Goal: Transaction & Acquisition: Download file/media

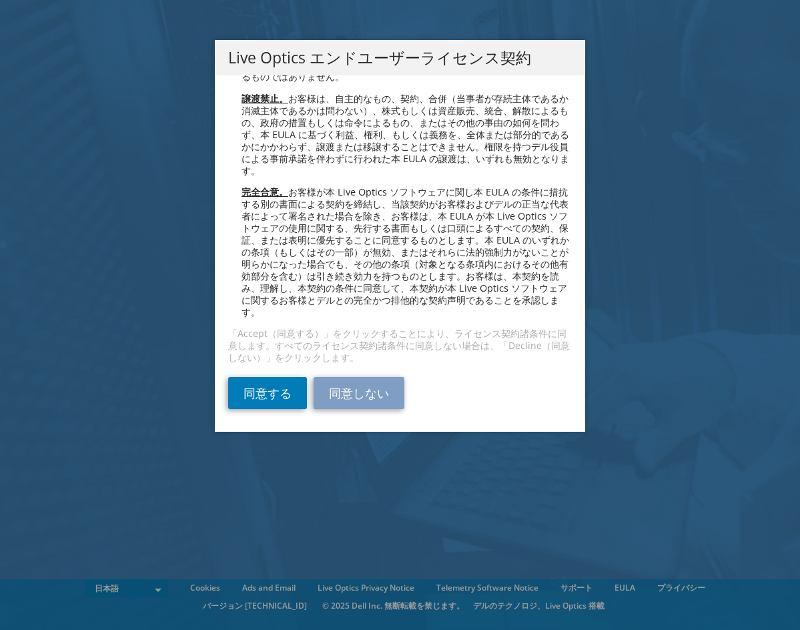
scroll to position [4880, 0]
click at [267, 392] on link "同意する" at bounding box center [267, 393] width 79 height 32
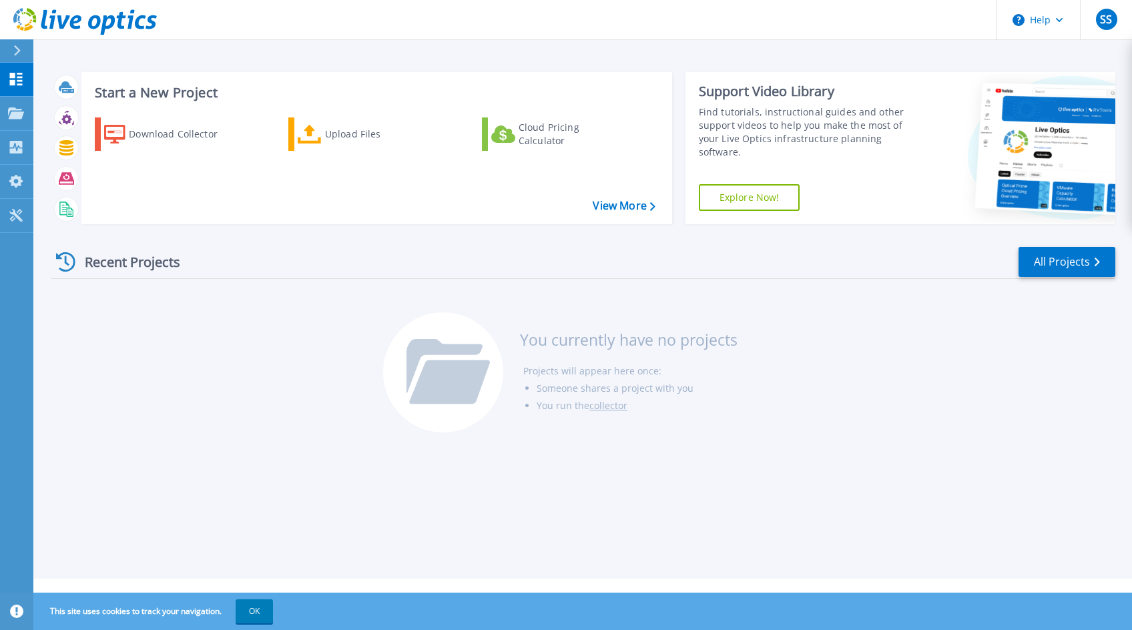
click at [238, 399] on div "Recent Projects All Projects You currently have no projects Projects will appea…" at bounding box center [583, 340] width 1064 height 211
click at [175, 134] on div "Download Collector" at bounding box center [182, 134] width 107 height 27
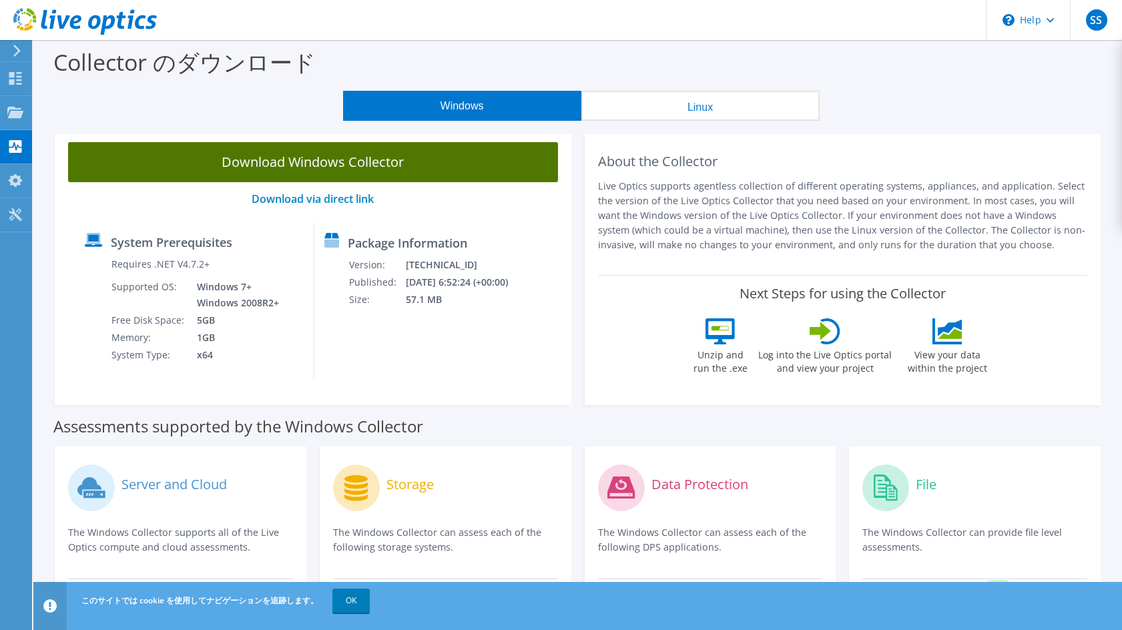
click at [325, 160] on link "Download Windows Collector" at bounding box center [313, 162] width 490 height 40
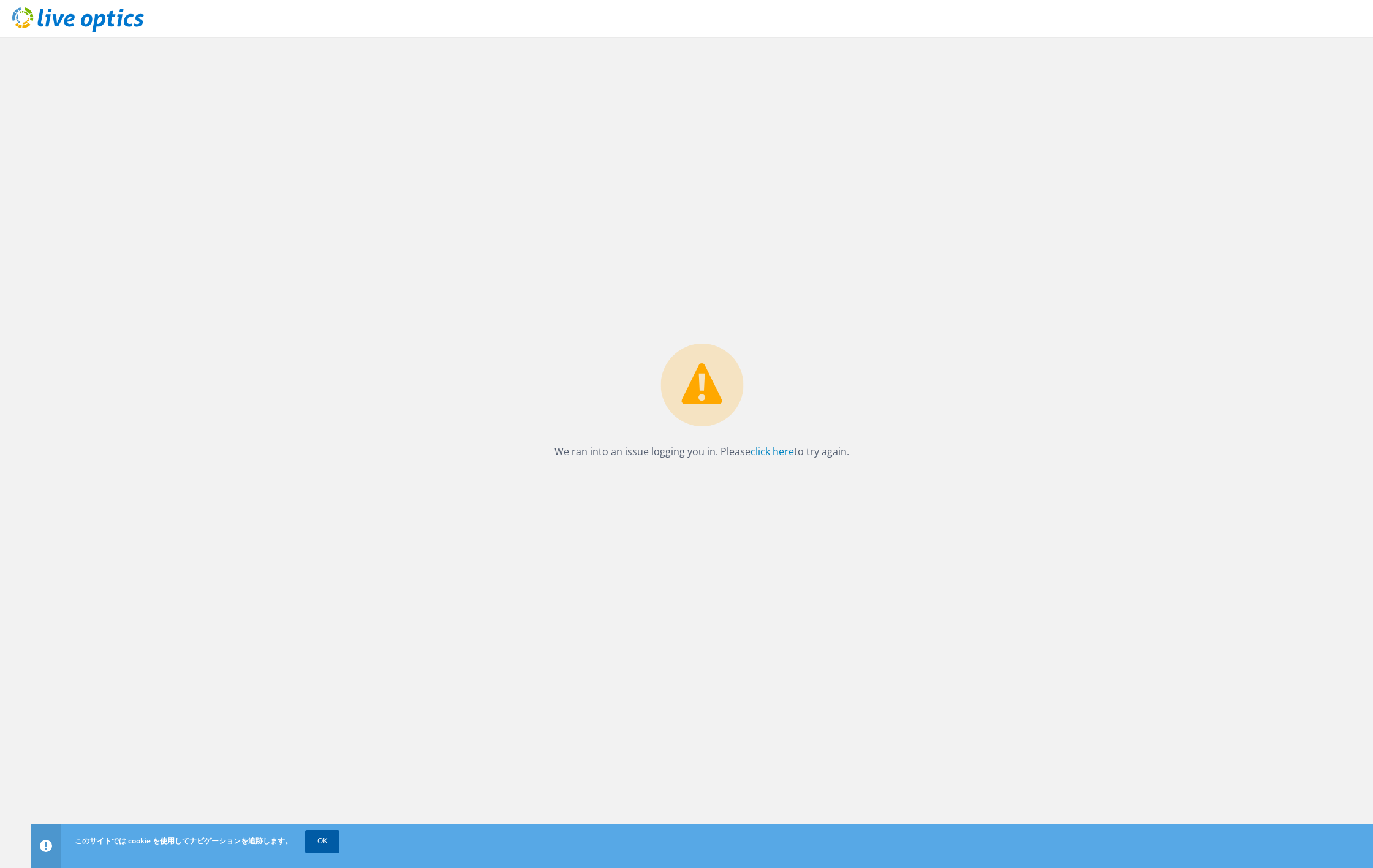
click at [321, 840] on link "OK" at bounding box center [321, 841] width 34 height 22
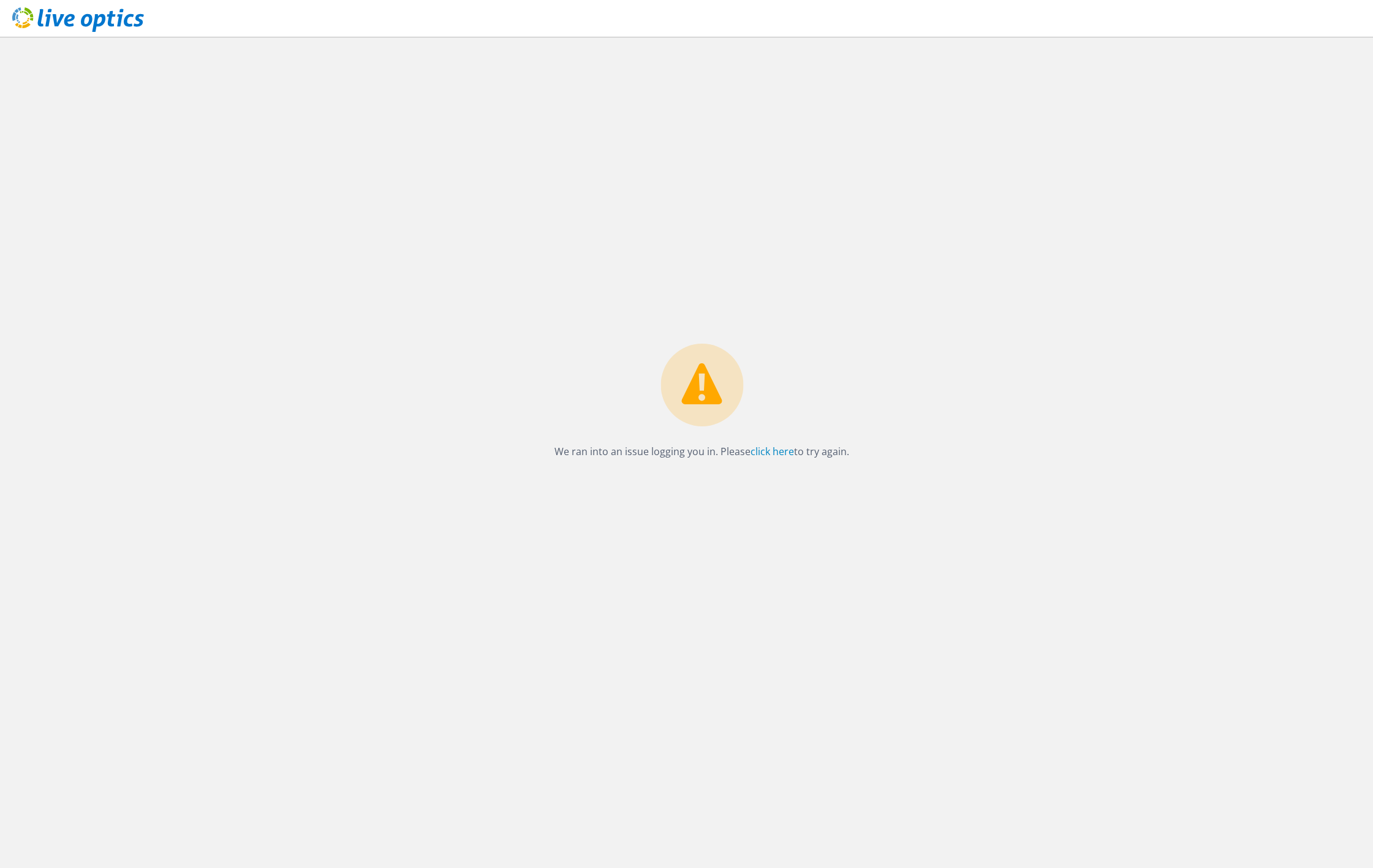
click at [795, 449] on p "We ran into an issue logging you in. Please click here to try again." at bounding box center [701, 451] width 295 height 17
click at [769, 449] on link "click here" at bounding box center [772, 451] width 43 height 14
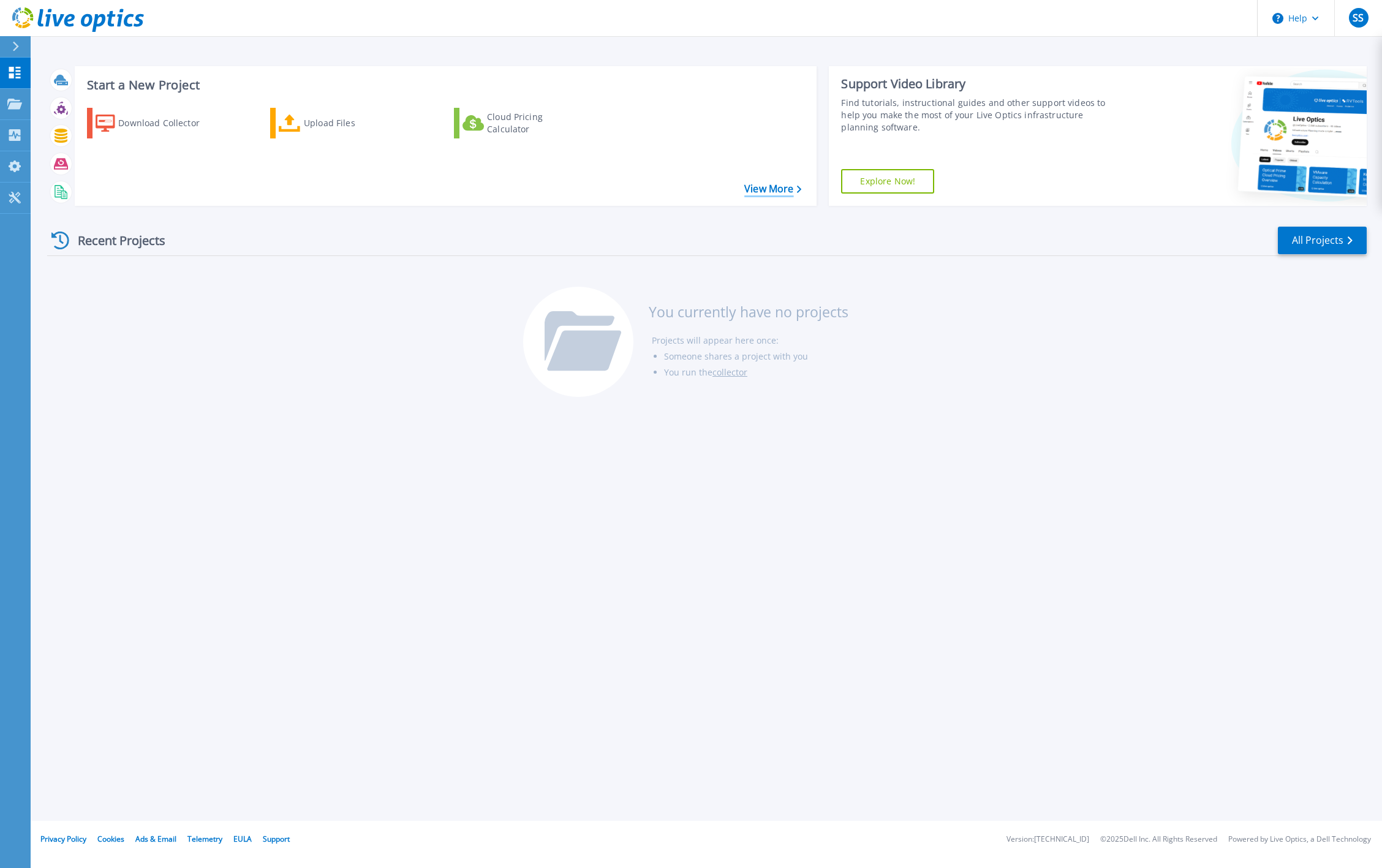
click at [769, 191] on link "View More" at bounding box center [773, 189] width 57 height 12
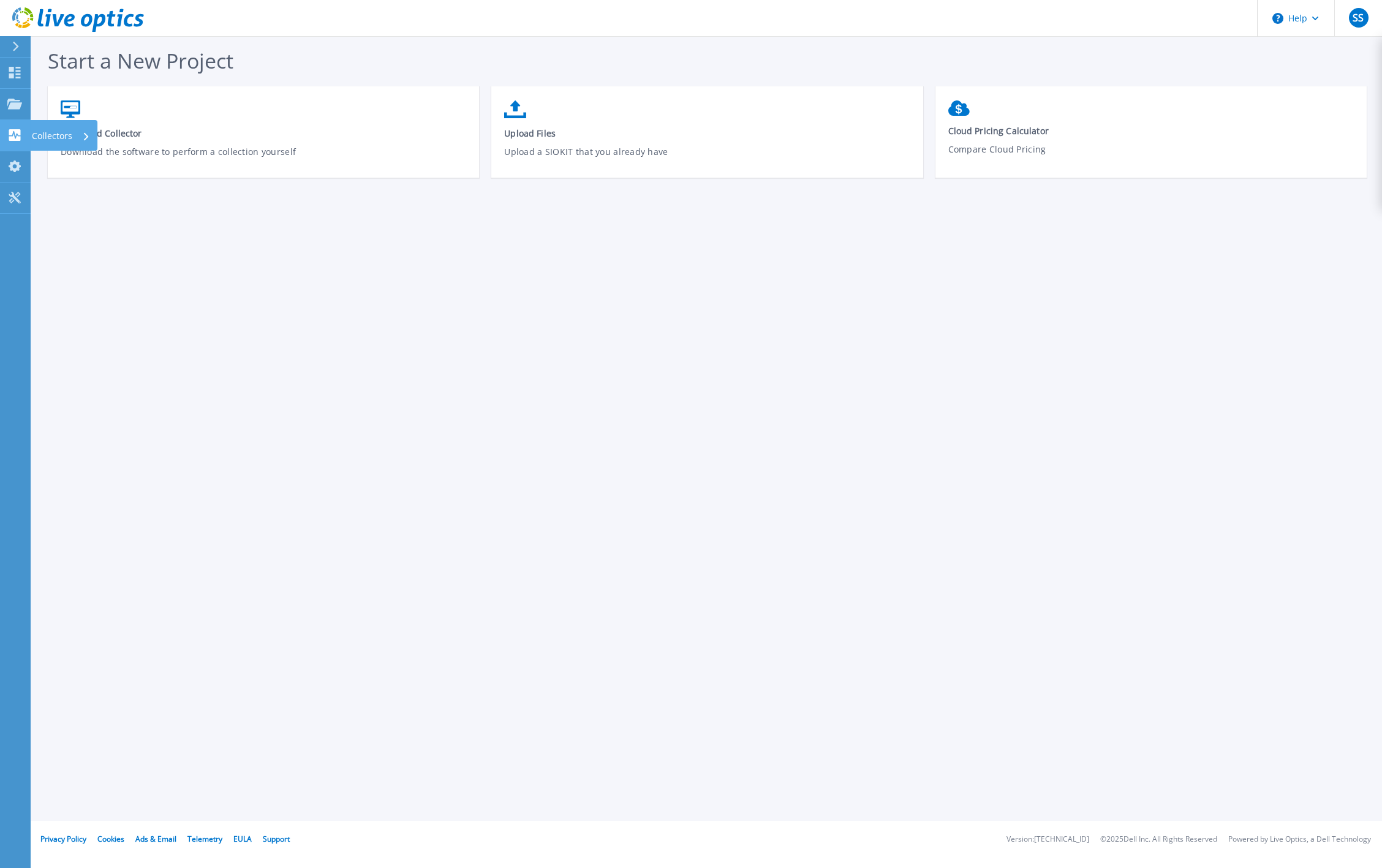
click at [17, 138] on icon at bounding box center [15, 135] width 12 height 12
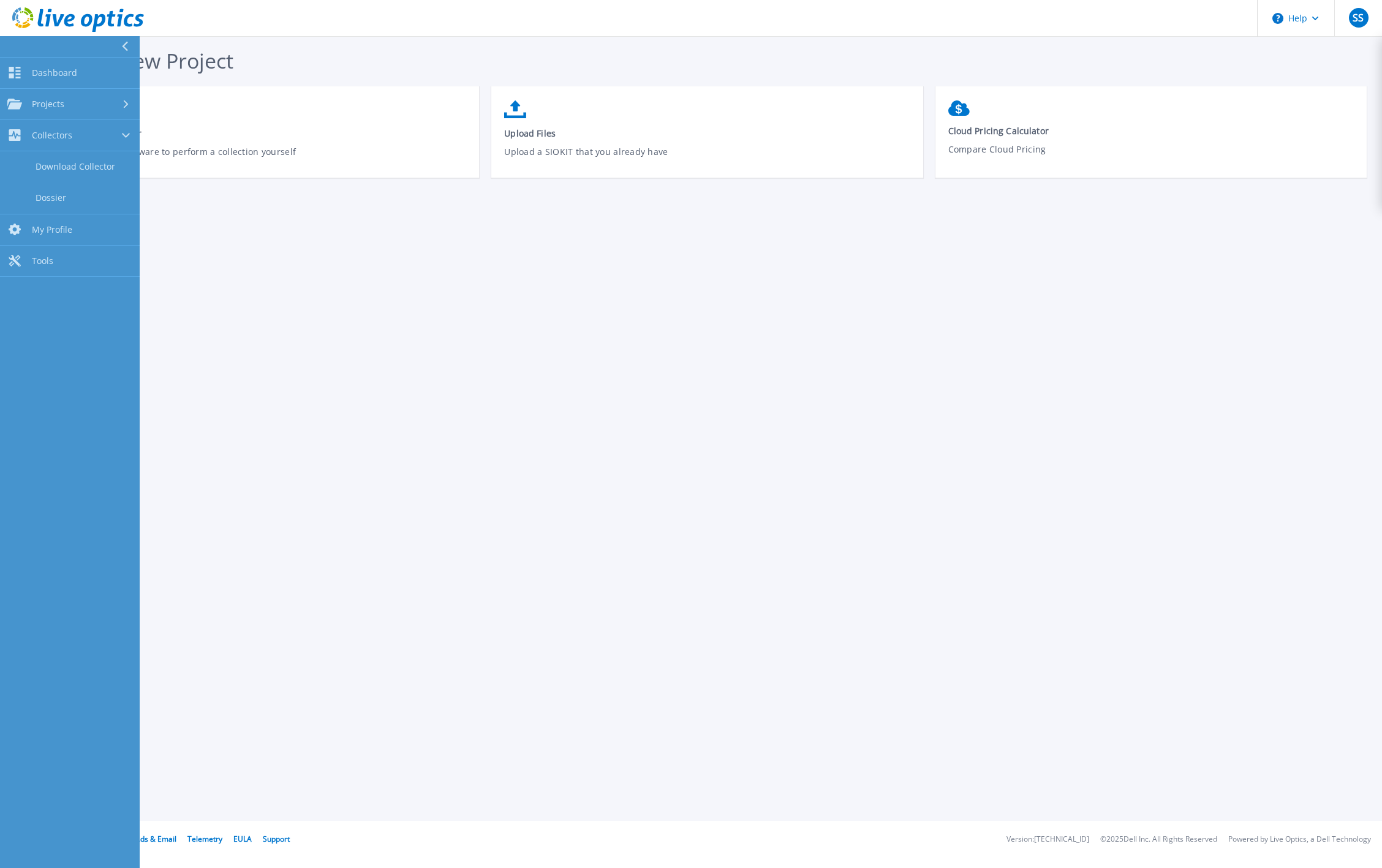
click at [213, 270] on div "Start a New Project Download Collector Download the software to perform a colle…" at bounding box center [706, 410] width 1352 height 821
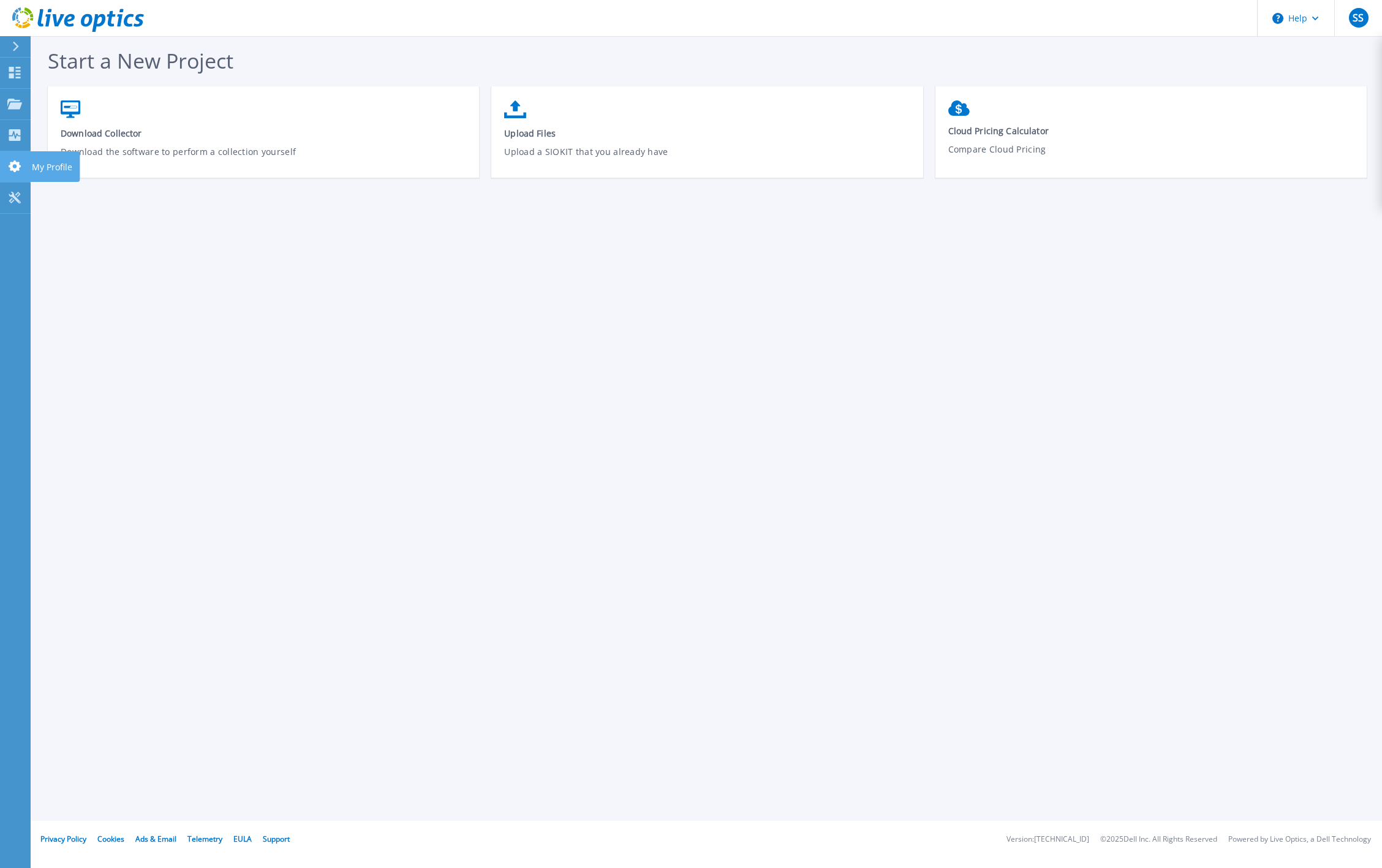
click at [19, 170] on icon at bounding box center [14, 166] width 12 height 12
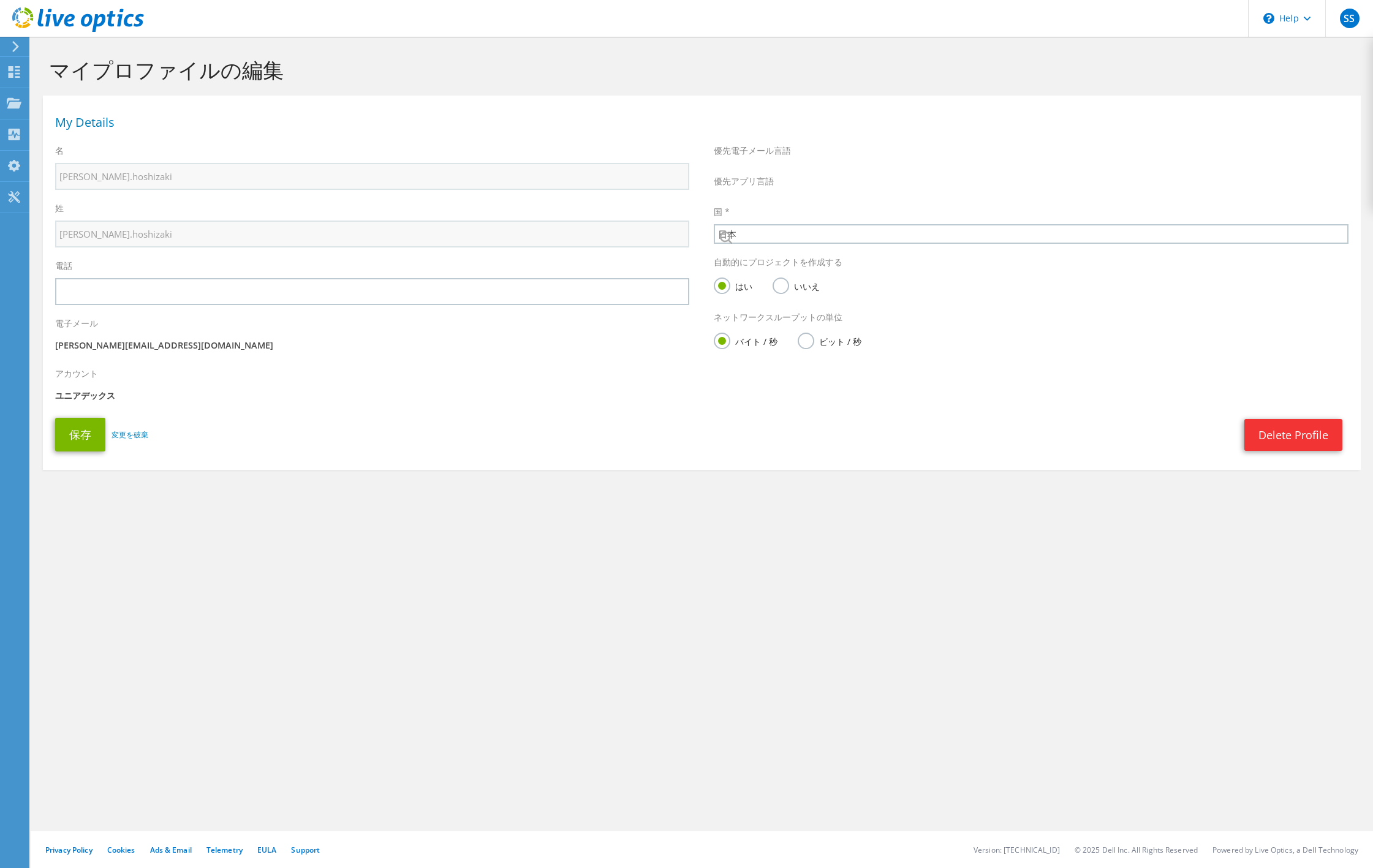
select select "110"
click at [443, 491] on section "マイプロファイルの編集 My Details 名 shiro.hoshizaki 姓 shiro.hoshizaki 電話 電子メール" at bounding box center [701, 290] width 1343 height 506
click at [785, 176] on span "English" at bounding box center [1022, 176] width 609 height 15
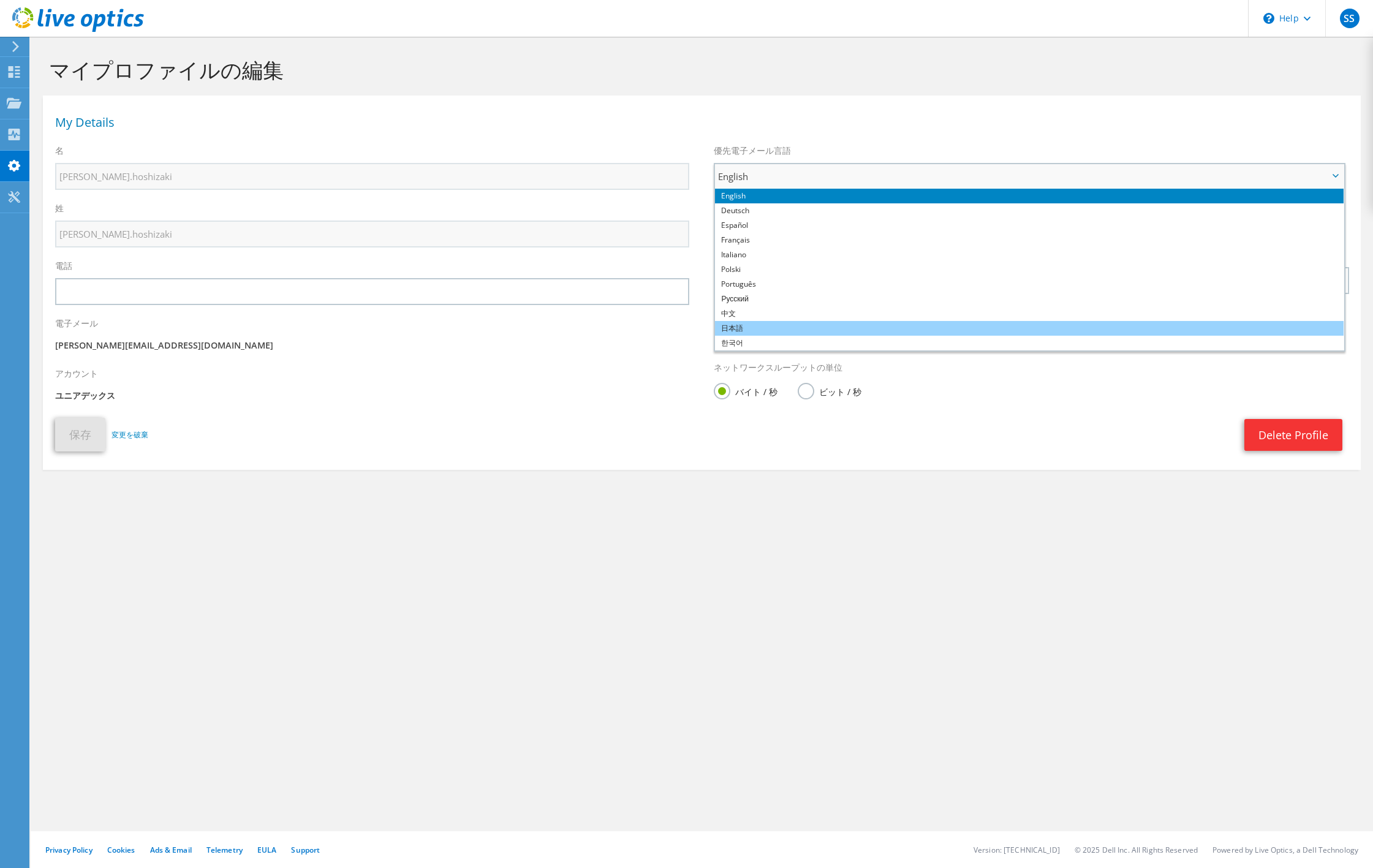
click at [715, 325] on li "日本語" at bounding box center [1029, 328] width 628 height 15
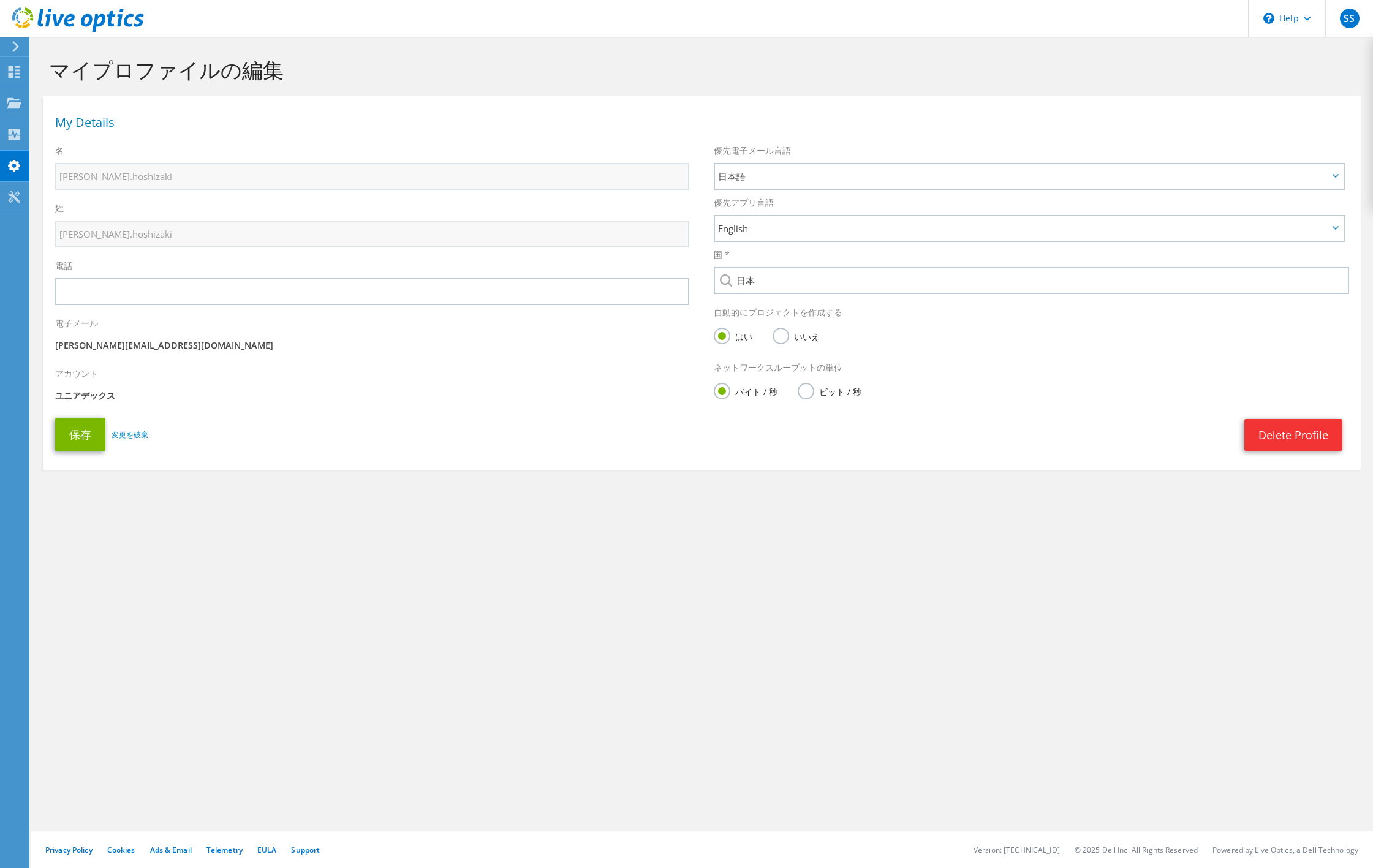
click at [441, 503] on section "マイプロファイルの編集 My Details 名 shiro.hoshizaki 姓 shiro.hoshizaki 電話 電子メール" at bounding box center [701, 290] width 1343 height 506
click at [718, 235] on span "English" at bounding box center [1022, 228] width 609 height 15
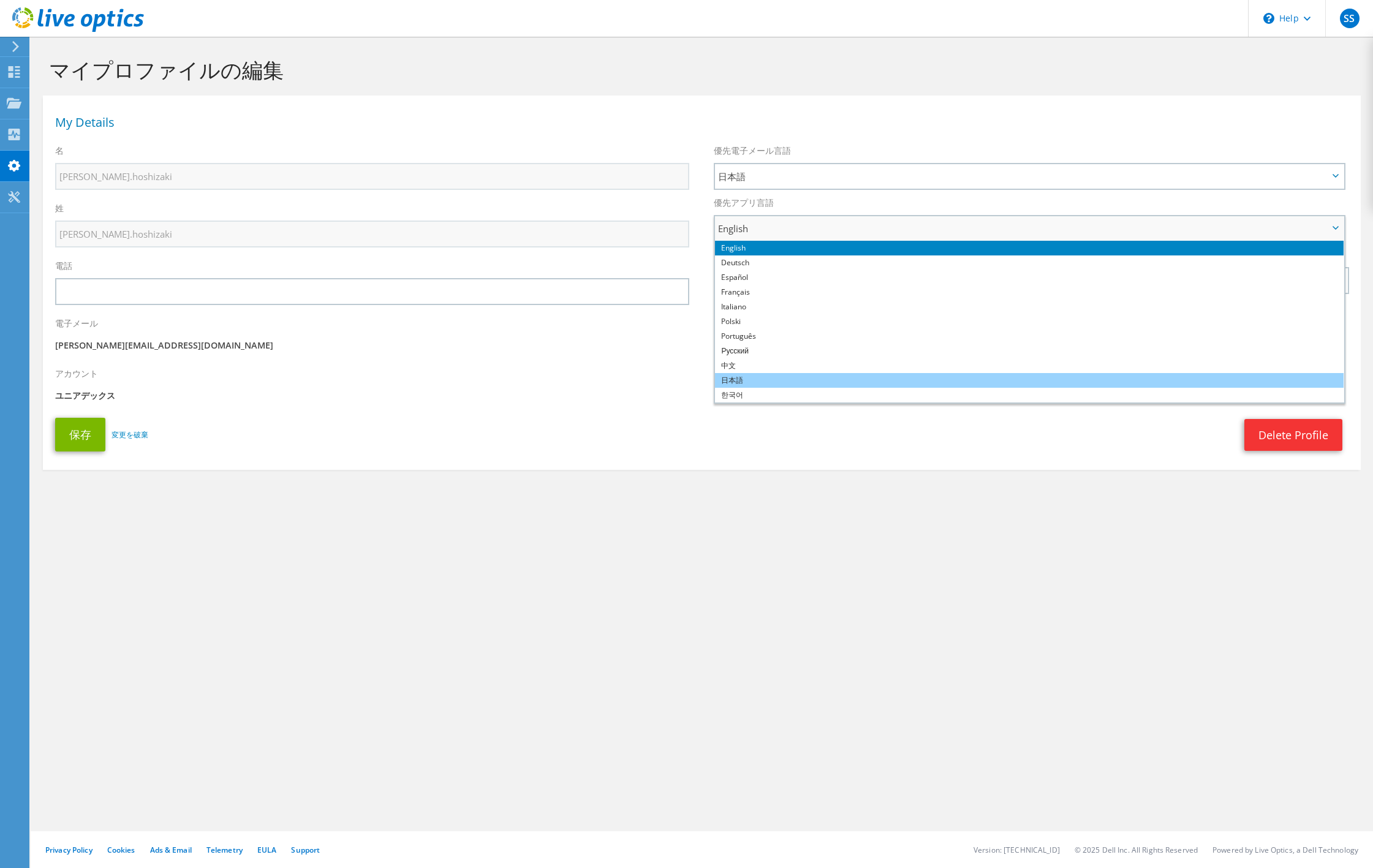
click at [715, 379] on li "日本語" at bounding box center [1029, 381] width 628 height 15
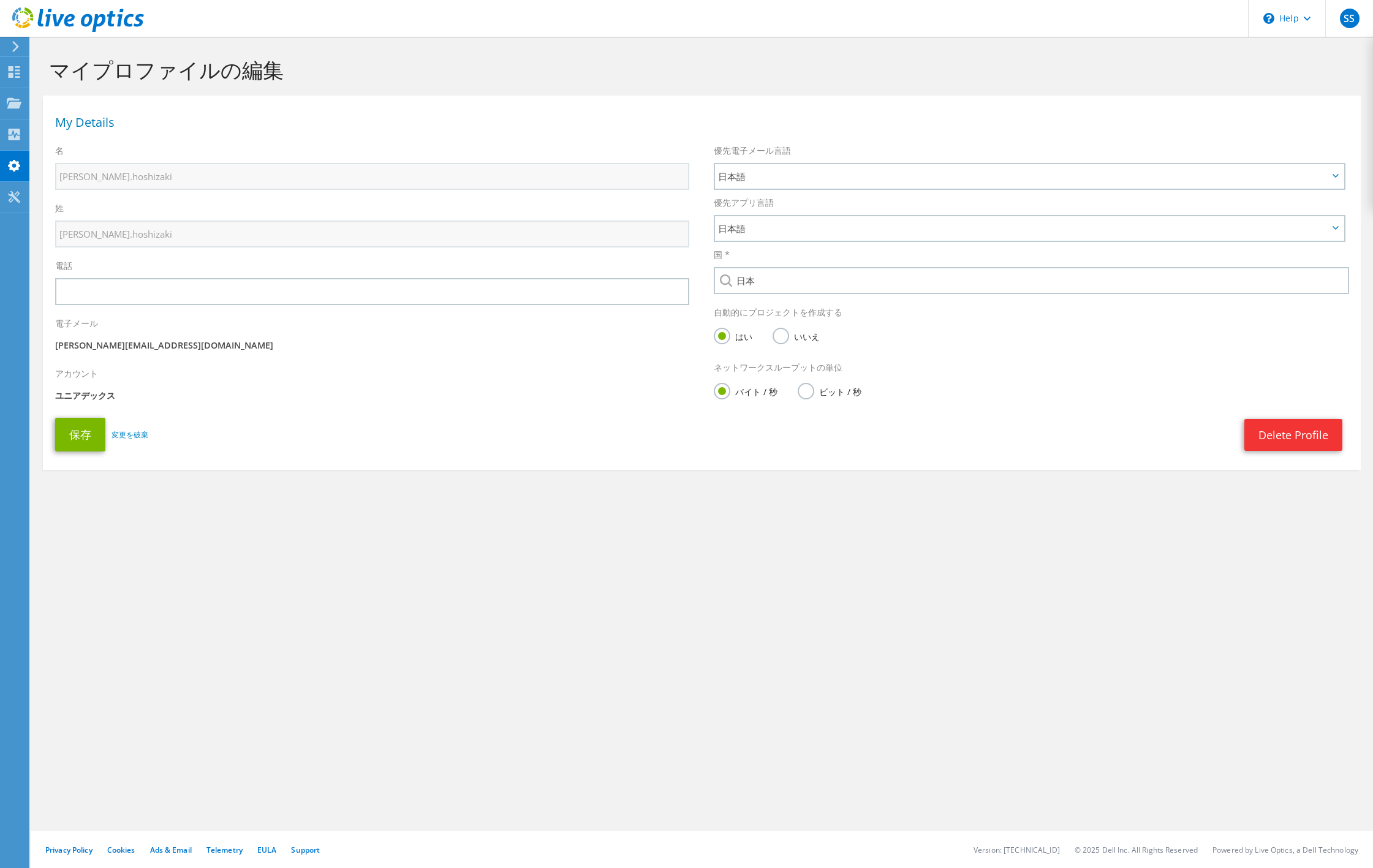
click at [436, 488] on section "マイプロファイルの編集 My Details 名 shiro.hoshizaki 姓 shiro.hoshizaki 電話 電子メール" at bounding box center [701, 290] width 1343 height 506
click at [773, 339] on label "いいえ" at bounding box center [796, 335] width 47 height 16
click at [0, 0] on input "いいえ" at bounding box center [0, 0] width 0 height 0
click at [363, 438] on div "Delete Profile" at bounding box center [749, 435] width 1200 height 32
click at [79, 436] on button "保存" at bounding box center [80, 434] width 50 height 34
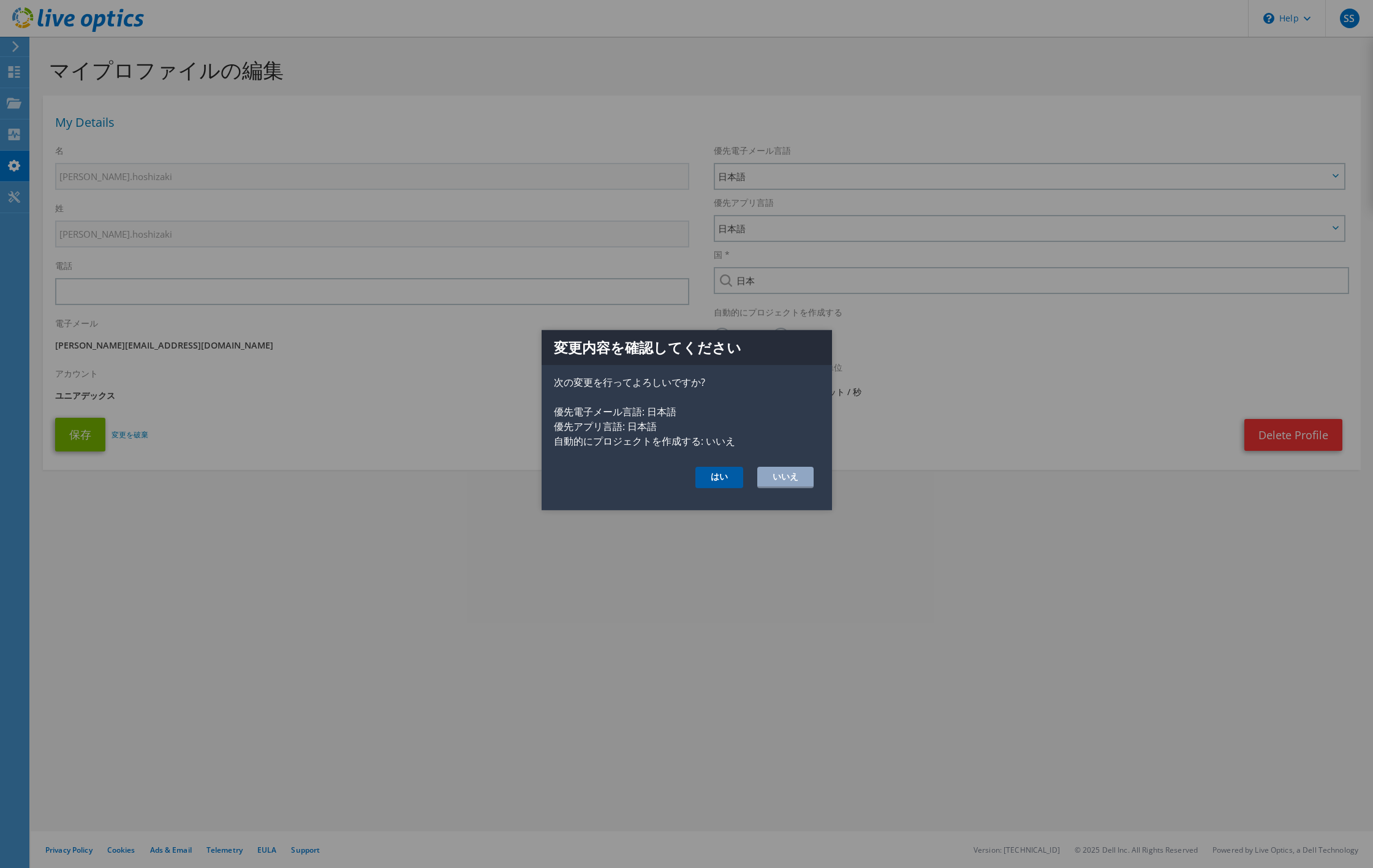
click at [709, 475] on button "はい" at bounding box center [720, 477] width 48 height 21
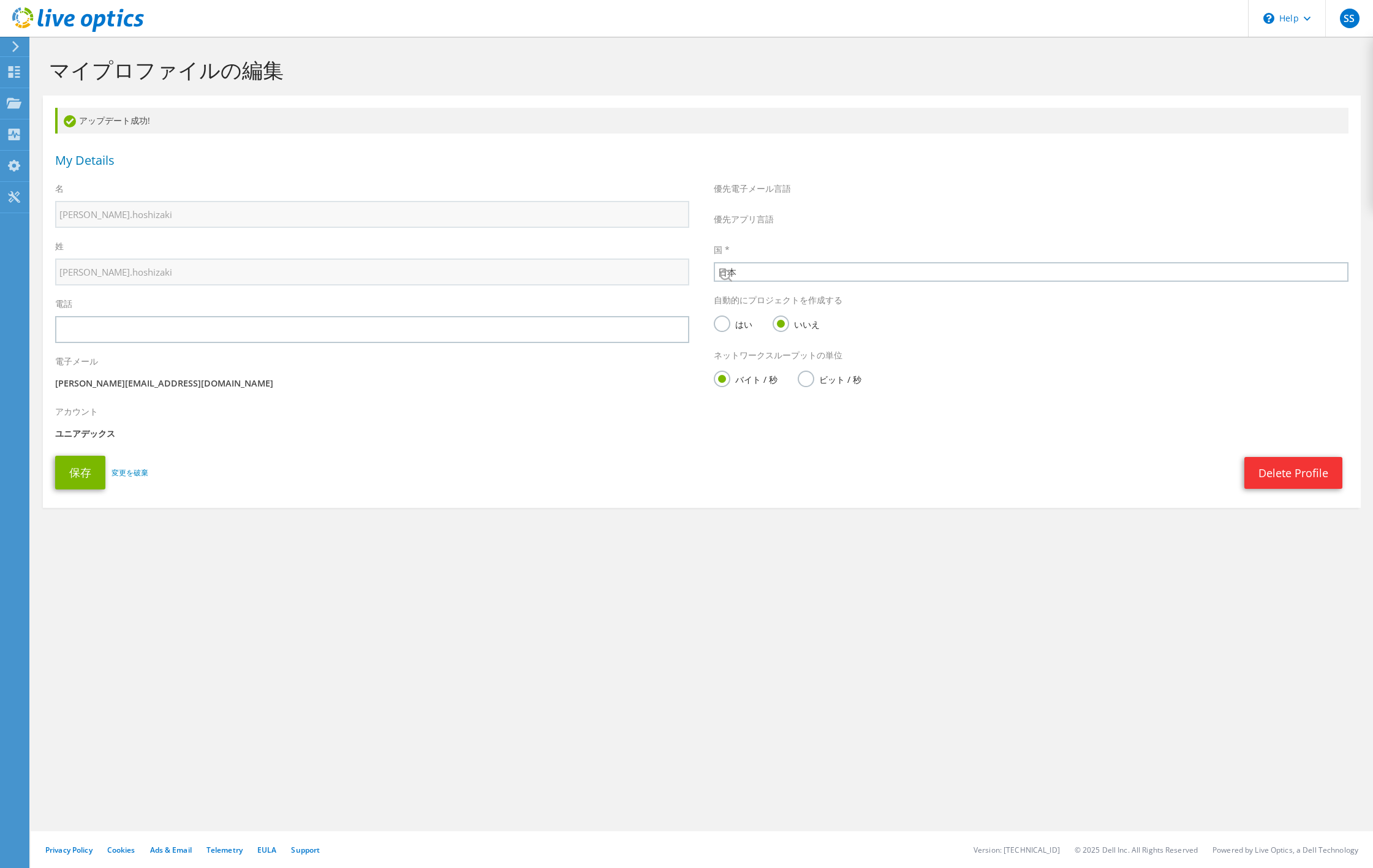
select select "110"
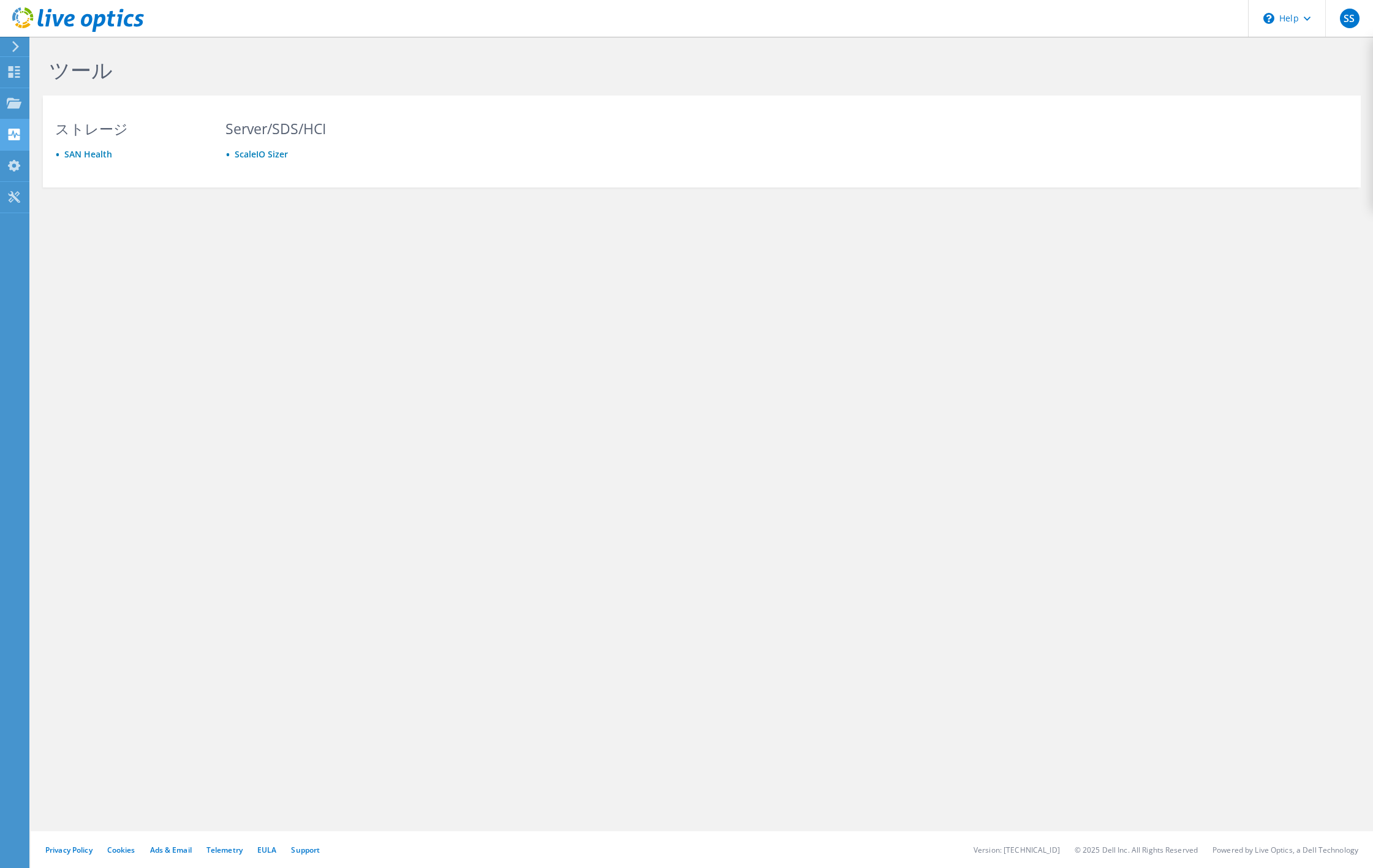
click at [19, 137] on use at bounding box center [14, 134] width 12 height 12
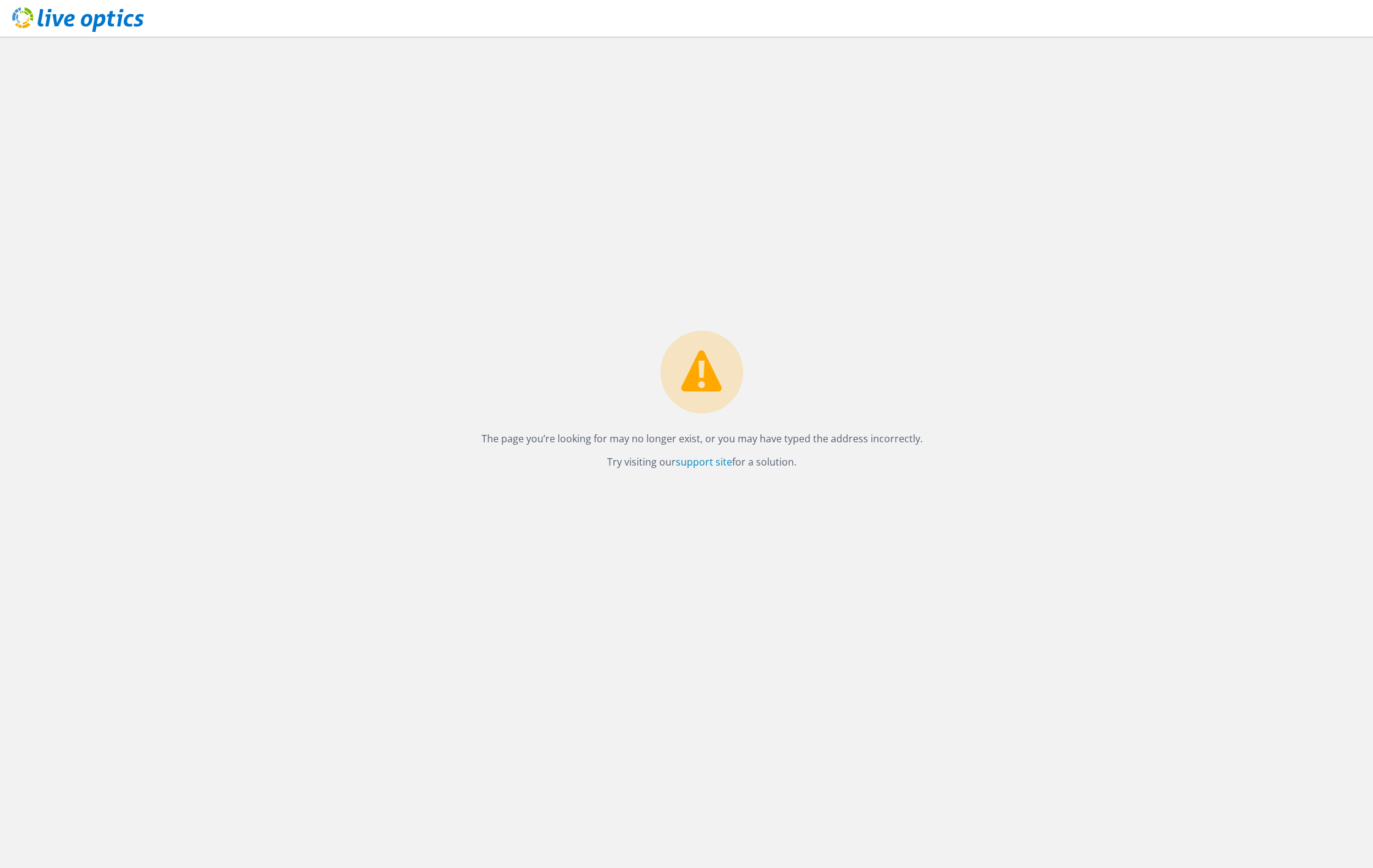
click at [91, 21] on use at bounding box center [78, 19] width 132 height 25
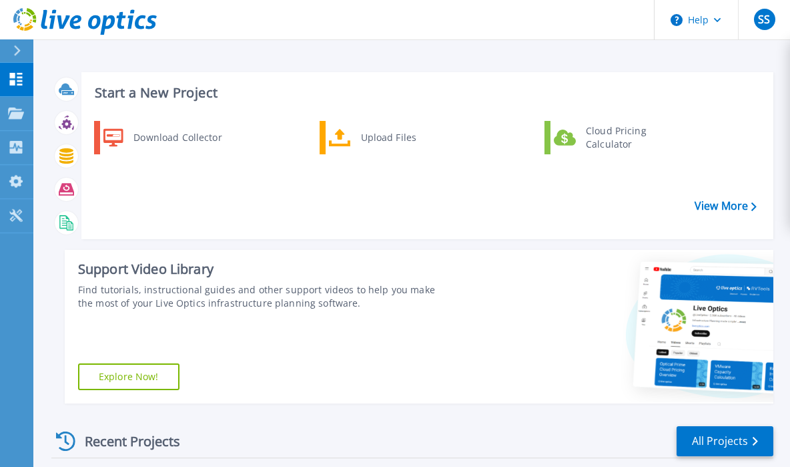
click at [11, 397] on div "Dashboard Dashboard Projects Projects Search Projects Upload SIOKIT & Files Opt…" at bounding box center [16, 265] width 33 height 405
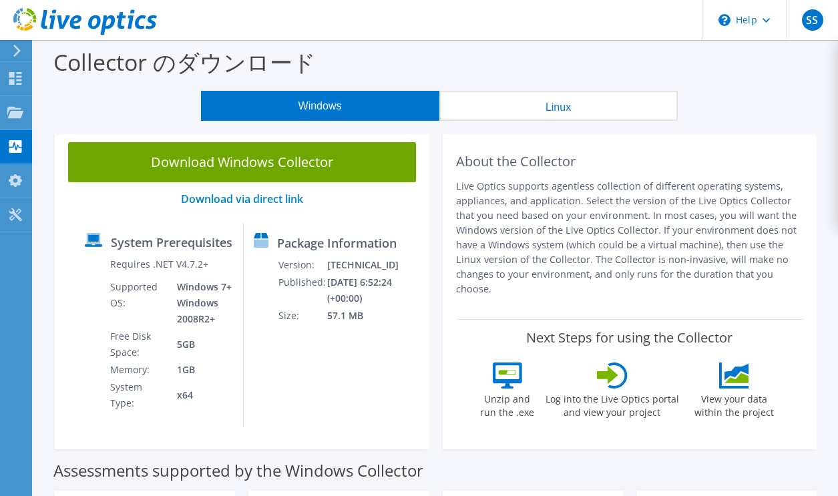
click at [45, 394] on section "Download Windows Collector Download via direct link System Prerequisites Requir…" at bounding box center [435, 292] width 791 height 327
